Goal: Information Seeking & Learning: Learn about a topic

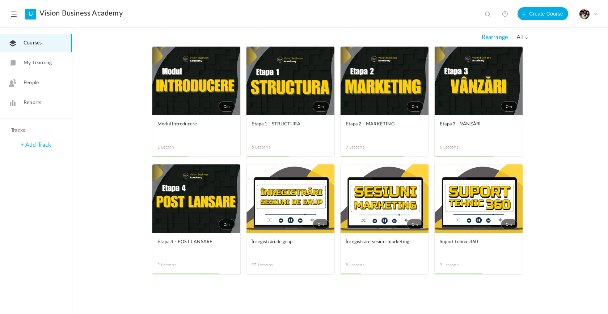
click at [313, 94] on link "0m" at bounding box center [290, 81] width 88 height 69
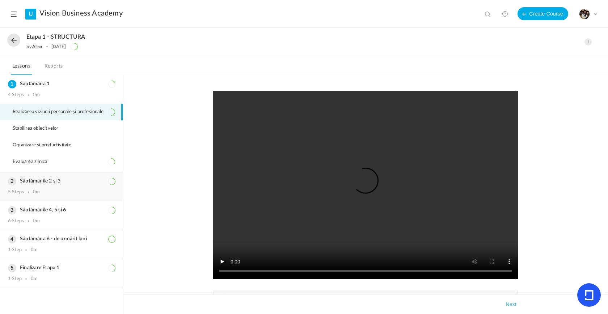
click at [34, 189] on div "Săptămânile 2 și 3 5 Steps 0m" at bounding box center [61, 187] width 123 height 29
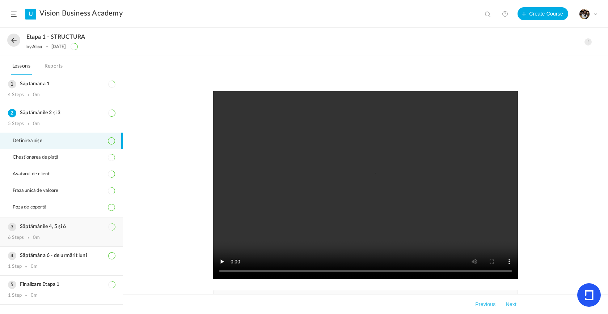
click at [67, 228] on h3 "Săptămânile 4, 5 și 6" at bounding box center [61, 227] width 107 height 6
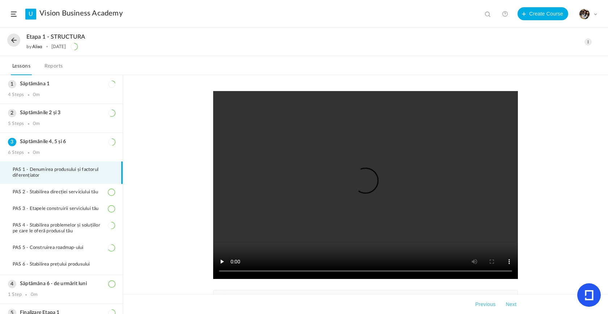
drag, startPoint x: 220, startPoint y: 199, endPoint x: 147, endPoint y: 196, distance: 73.9
click at [153, 196] on div "pdf 1-factor-diferentiator-nume.pdf 576.32 KB pdf prompt-chatgpt-construire-roa…" at bounding box center [365, 194] width 485 height 239
click at [91, 198] on li "PAS 2 - Stabilirea direcției serviciului tău" at bounding box center [61, 192] width 123 height 17
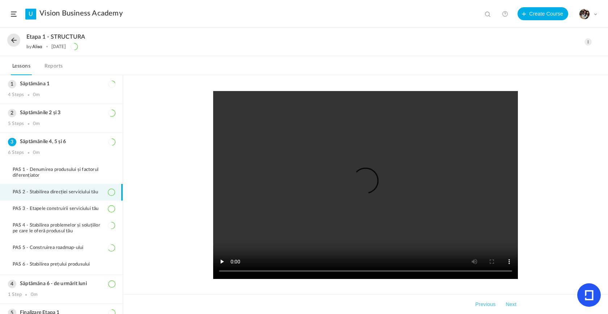
click at [164, 224] on div "Completed [DATE] Takeaways Previous Next" at bounding box center [365, 194] width 485 height 239
click at [320, 222] on video at bounding box center [365, 185] width 305 height 188
click at [410, 228] on video at bounding box center [365, 185] width 305 height 188
click at [79, 208] on span "PAS 3 - Etapele construirii serviciului tău" at bounding box center [60, 209] width 95 height 6
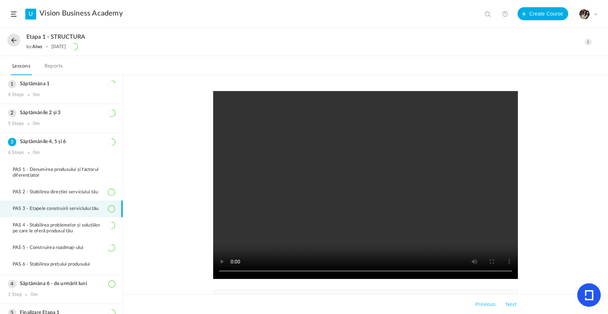
click at [162, 257] on div "pdf 3-etapele-construirii-serviciului-tau.pdf 286.41 KB Completed [DATE] Takeaw…" at bounding box center [365, 194] width 485 height 239
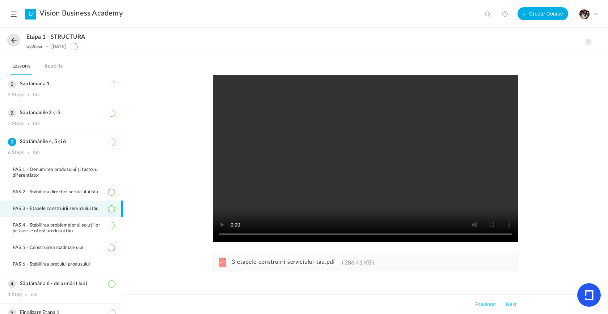
scroll to position [53, 0]
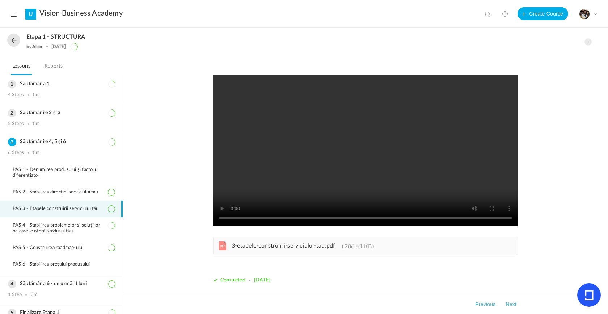
click at [305, 245] on span "3-etapele-construirii-serviciului-tau.pdf" at bounding box center [283, 246] width 103 height 6
click at [66, 236] on li "PAS 4 - Stabilirea problemelor și soluțiilor pe care le oferă produsul tău" at bounding box center [61, 228] width 123 height 22
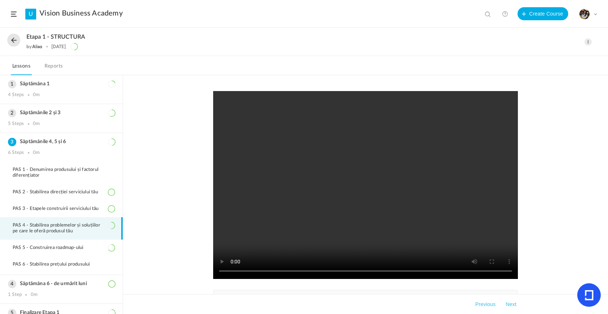
click at [186, 259] on div "pdf 4-stabilirea-problemelor-si-solutiilor-pe-care-le-ofera-produsul-tau.pdf 2.…" at bounding box center [365, 194] width 485 height 239
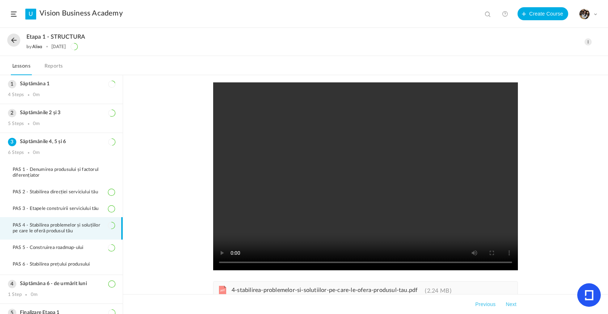
scroll to position [12, 0]
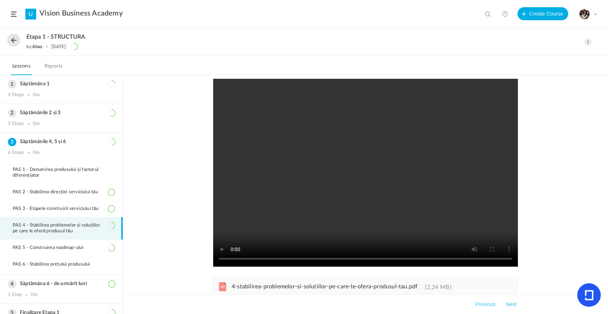
click at [347, 288] on span "4-stabilirea-problemelor-si-solutiilor-pe-care-le-ofera-produsul-tau.pdf" at bounding box center [325, 287] width 186 height 6
click at [63, 254] on li "PAS 5 - Construirea roadmap-ului" at bounding box center [61, 248] width 123 height 17
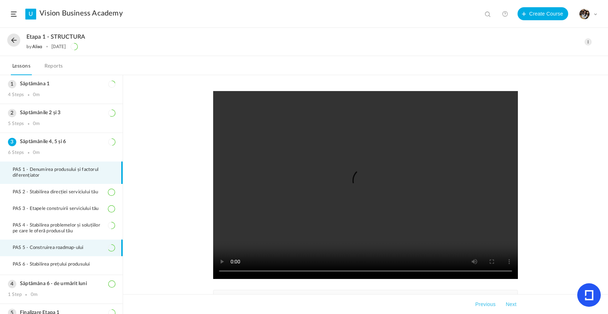
click at [54, 169] on span "PAS 1 - Denumirea produsului și factorul diferențiator" at bounding box center [64, 173] width 102 height 12
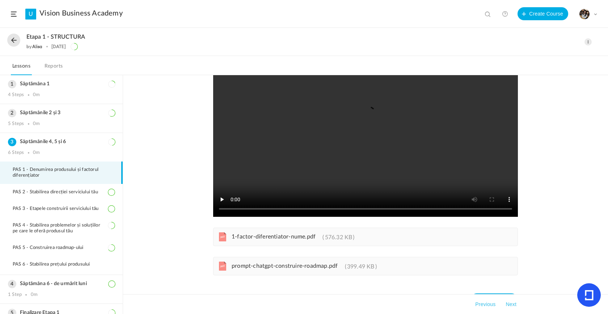
scroll to position [82, 0]
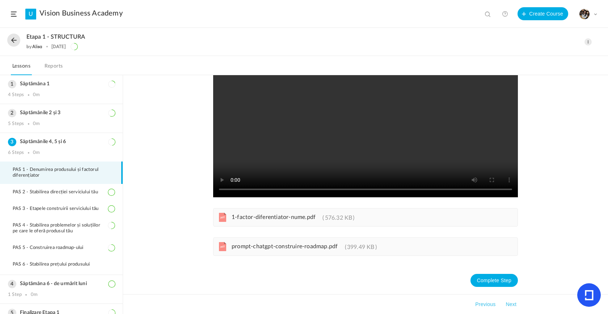
click at [270, 224] on div "pdf 1-factor-diferentiator-nume.pdf 576.32 KB" at bounding box center [365, 217] width 305 height 18
click at [288, 248] on span "prompt-chatgpt-construire-roadmap.pdf" at bounding box center [285, 247] width 106 height 6
click at [70, 232] on span "PAS 4 - Stabilirea problemelor și soluțiilor pe care le oferă produsul tău" at bounding box center [64, 229] width 102 height 12
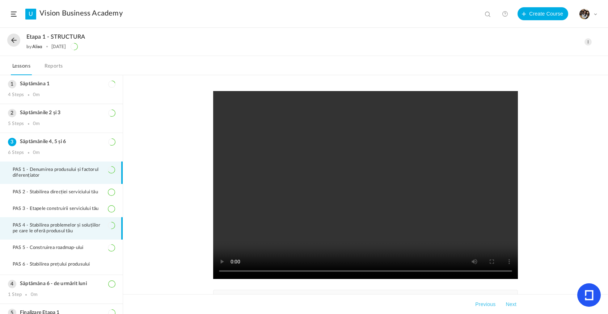
click at [51, 177] on span "PAS 1 - Denumirea produsului și factorul diferențiator" at bounding box center [64, 173] width 102 height 12
click at [194, 197] on div "pdf 1-factor-diferentiator-nume.pdf 576.32 KB pdf prompt-chatgpt-construire-roa…" at bounding box center [365, 194] width 485 height 239
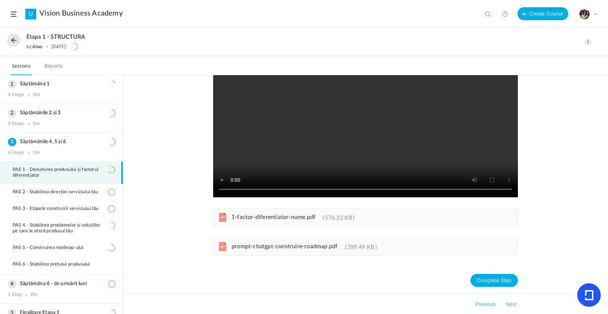
click at [276, 252] on div "pdf prompt-chatgpt-construire-roadmap.pdf 399.49 KB" at bounding box center [365, 247] width 305 height 18
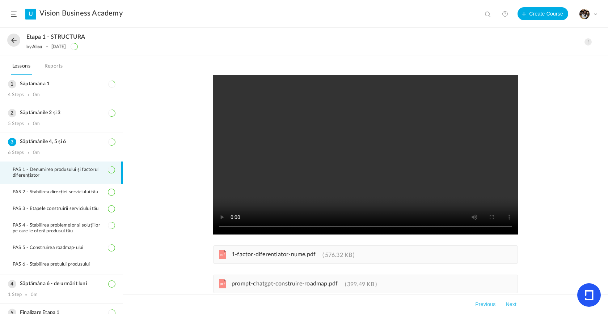
scroll to position [42, 0]
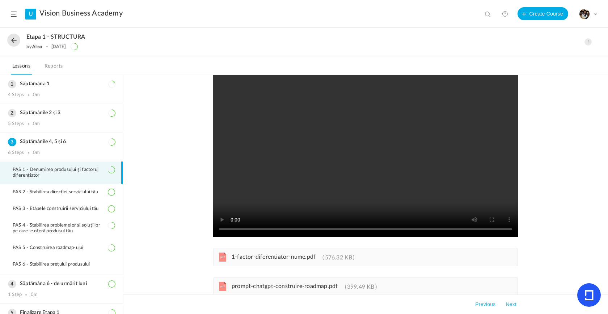
click at [140, 224] on div "pdf 1-factor-diferentiator-nume.pdf 576.32 KB pdf prompt-chatgpt-construire-roa…" at bounding box center [365, 194] width 485 height 239
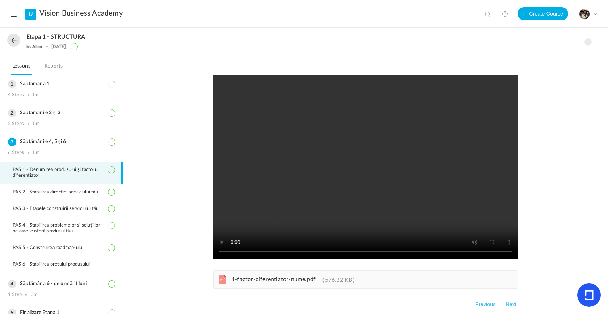
scroll to position [13, 0]
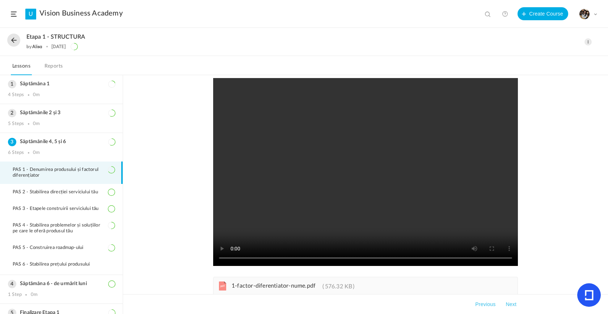
click at [165, 181] on div "pdf 1-factor-diferentiator-nume.pdf 576.32 KB pdf prompt-chatgpt-construire-roa…" at bounding box center [365, 194] width 485 height 239
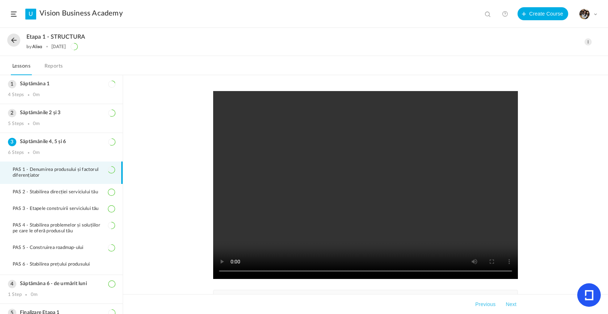
scroll to position [82, 0]
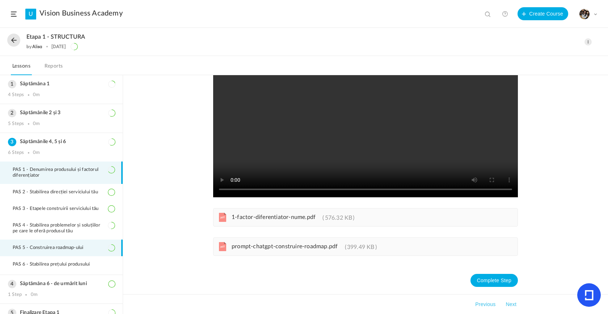
click at [57, 249] on span "PAS 5 - Construirea roadmap-ului" at bounding box center [53, 248] width 80 height 6
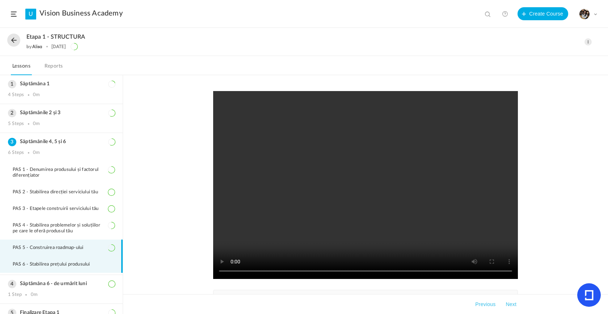
click at [65, 266] on span "PAS 6 - Stabilirea prețului produsului" at bounding box center [56, 265] width 86 height 6
click at [75, 250] on span "PAS 5 - Construirea roadmap-ului" at bounding box center [53, 248] width 80 height 6
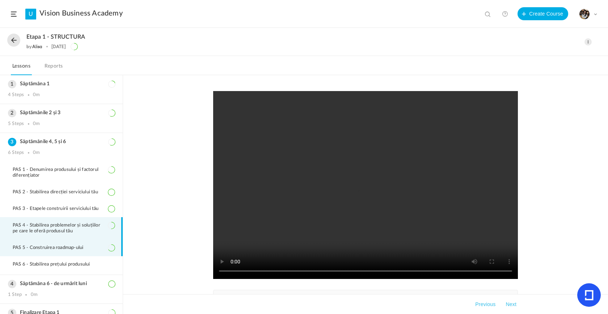
click at [78, 237] on li "PAS 4 - Stabilirea problemelor și soluțiilor pe care le oferă produsul tău" at bounding box center [61, 228] width 123 height 22
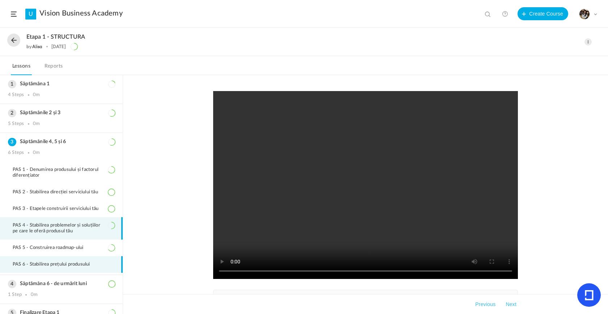
click at [85, 265] on span "PAS 6 - Stabilirea prețului produsului" at bounding box center [56, 265] width 86 height 6
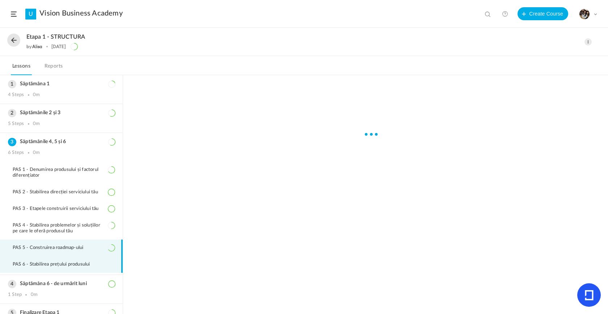
click at [90, 247] on span "PAS 5 - Construirea roadmap-ului" at bounding box center [53, 248] width 80 height 6
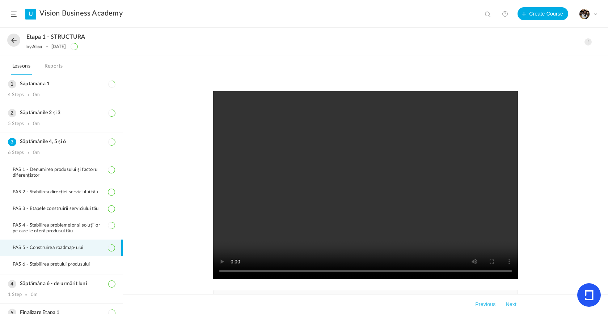
click at [15, 46] on div "Etapa 1 - STRUCTURA by [PERSON_NAME] [DATE]" at bounding box center [272, 42] width 530 height 17
click at [16, 43] on button at bounding box center [13, 40] width 13 height 13
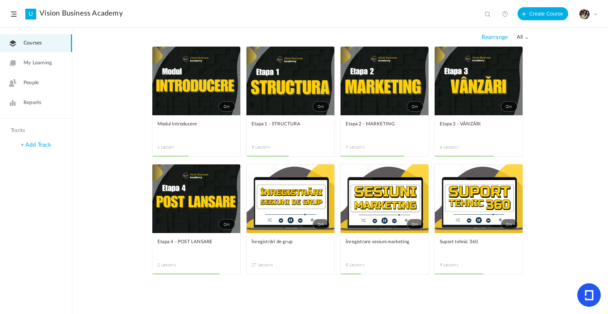
click at [458, 109] on link "0m" at bounding box center [479, 81] width 88 height 69
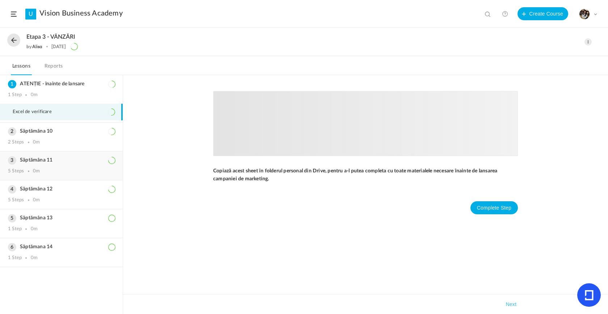
click at [88, 158] on h3 "Săptămâna 11" at bounding box center [61, 160] width 107 height 6
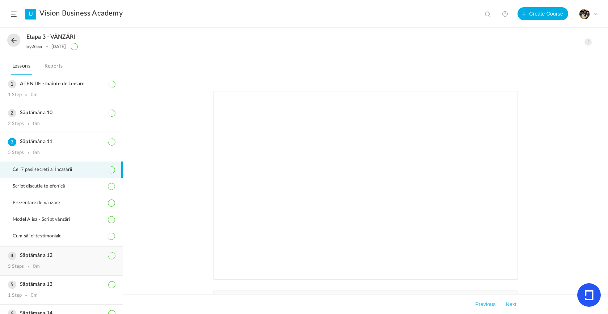
click at [50, 253] on h3 "Săptămâna 12" at bounding box center [61, 256] width 107 height 6
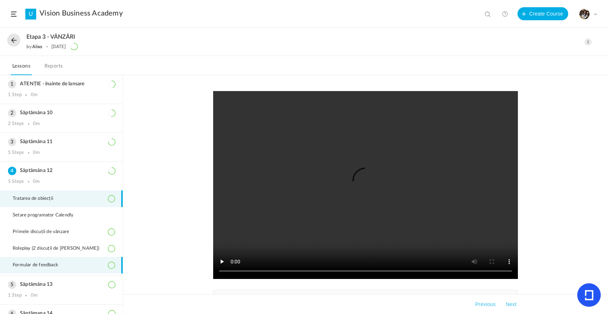
click at [36, 265] on span "Formular de feedback" at bounding box center [40, 266] width 55 height 6
